Goal: Find specific page/section: Find specific page/section

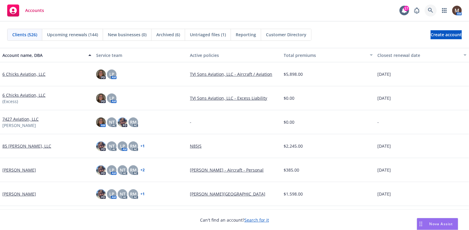
click at [430, 7] on link at bounding box center [431, 10] width 12 height 12
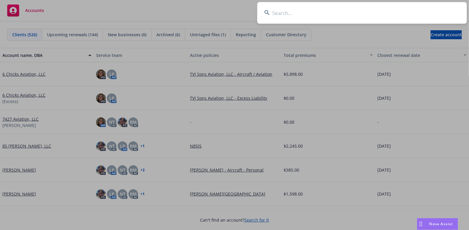
click at [278, 11] on input at bounding box center [362, 13] width 210 height 22
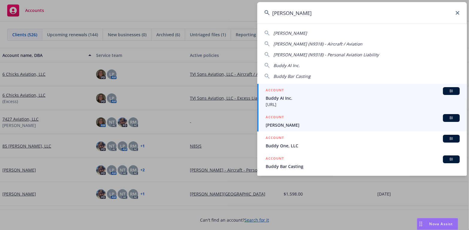
type input "budd"
click at [279, 124] on span "[PERSON_NAME]" at bounding box center [363, 125] width 194 height 6
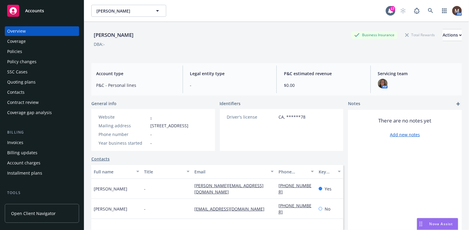
click at [23, 50] on div "Policies" at bounding box center [42, 52] width 70 height 10
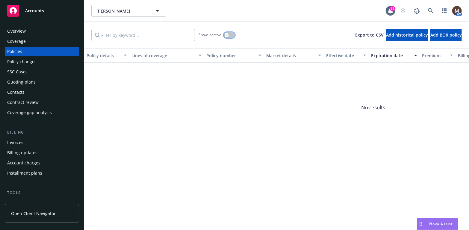
click at [230, 35] on button "button" at bounding box center [229, 35] width 11 height 6
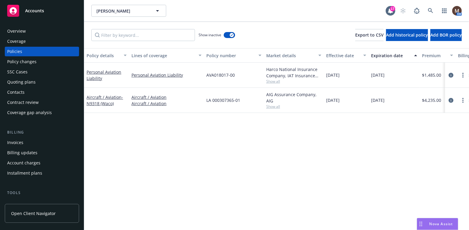
click at [23, 140] on div "Invoices" at bounding box center [42, 143] width 70 height 10
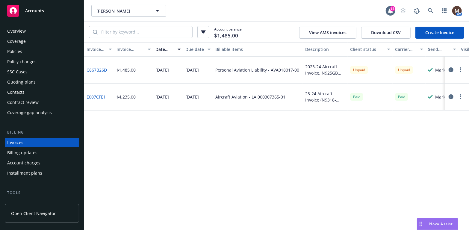
click at [13, 50] on div "Policies" at bounding box center [14, 52] width 15 height 10
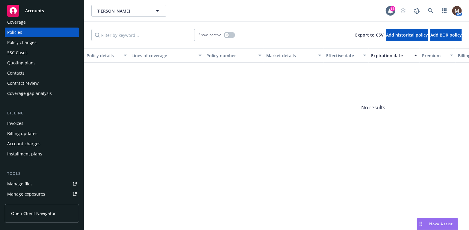
scroll to position [30, 0]
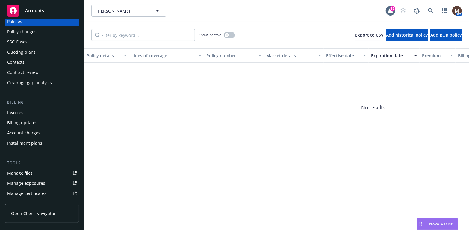
click at [34, 174] on link "Manage files" at bounding box center [42, 173] width 74 height 10
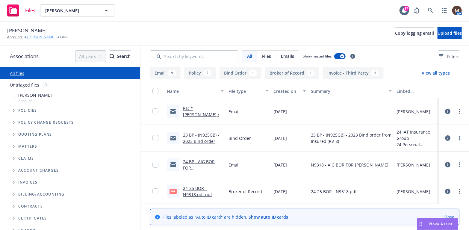
click at [38, 36] on link "[PERSON_NAME]" at bounding box center [41, 36] width 28 height 5
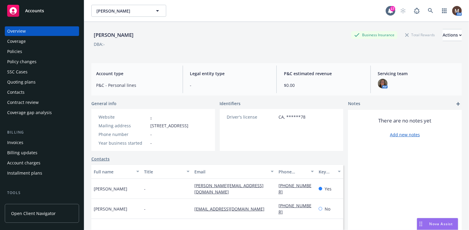
click at [25, 144] on div "Invoices" at bounding box center [42, 143] width 70 height 10
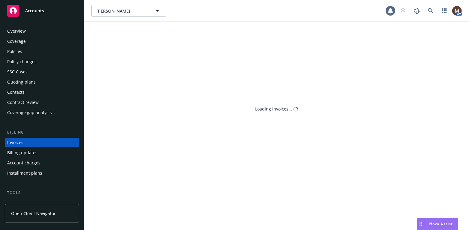
scroll to position [18, 0]
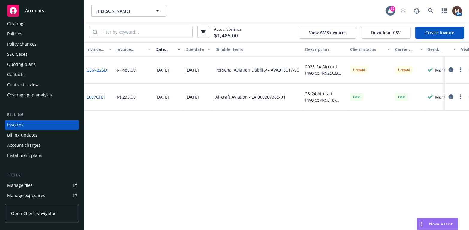
click at [99, 68] on link "C867B26D" at bounding box center [97, 70] width 20 height 6
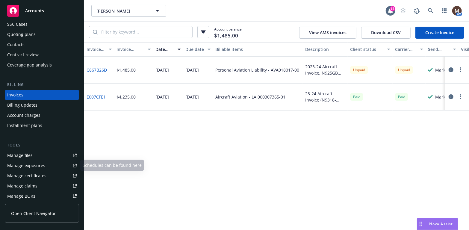
click at [31, 155] on div "Manage files" at bounding box center [19, 156] width 25 height 10
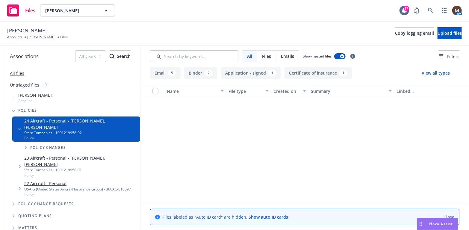
scroll to position [180, 0]
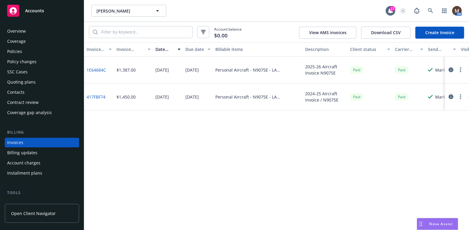
scroll to position [18, 0]
